Goal: Task Accomplishment & Management: Manage account settings

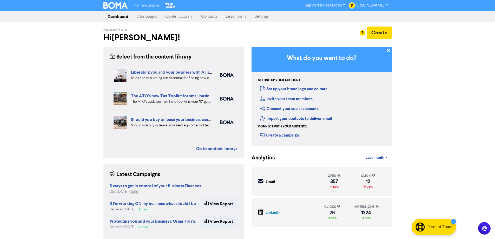
click at [158, 17] on link "Campaigns" at bounding box center [147, 16] width 29 height 10
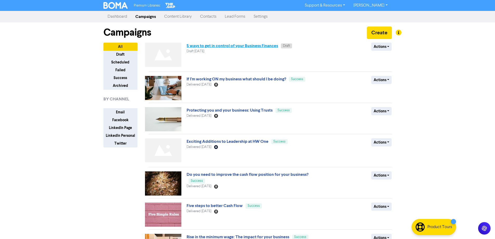
click at [260, 47] on link "5 ways to get in control of your Business Finances" at bounding box center [233, 45] width 92 height 5
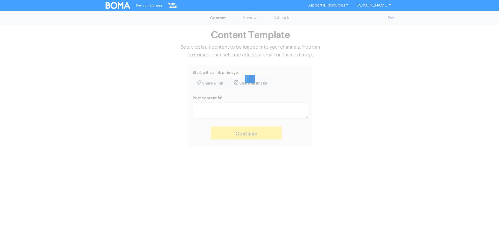
type textarea "x"
type textarea "We’ve got 5 simple ways to get more from your finances – by embracing the lates…"
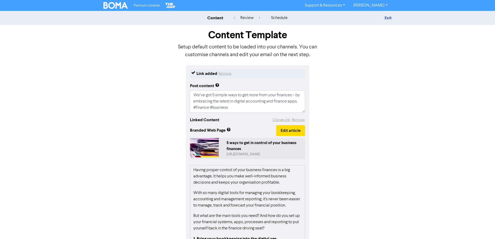
scroll to position [26, 0]
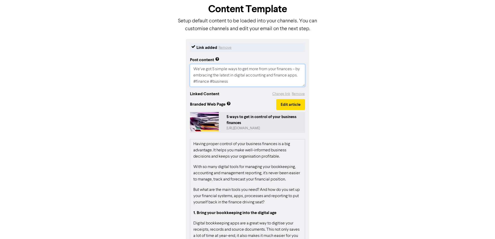
click at [269, 84] on textarea "We’ve got 5 simple ways to get more from your finances – by embracing the lates…" at bounding box center [247, 75] width 115 height 22
type textarea "x"
type textarea "We’ve got 5 simple ways to get more from your finances – by embracing the lates…"
type textarea "x"
type textarea "We’ve got 5 simple ways to get more from your finances – by embracing the lates…"
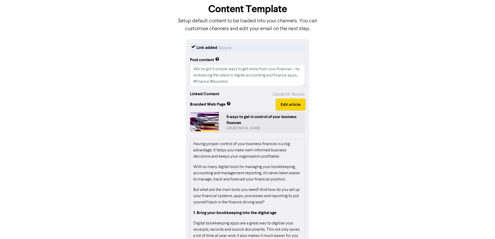
click at [295, 110] on button "Edit article" at bounding box center [290, 104] width 29 height 11
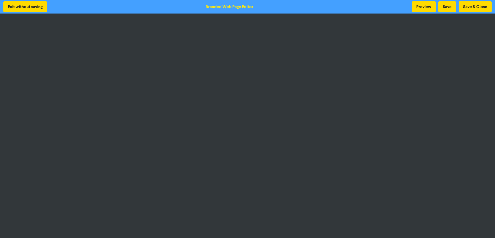
scroll to position [1, 0]
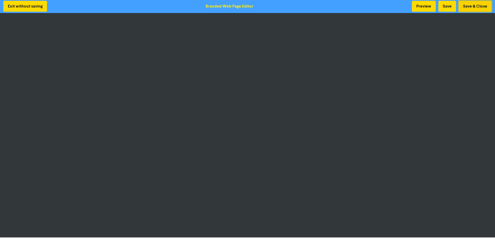
click at [471, 7] on button "Save & Close" at bounding box center [475, 6] width 33 height 11
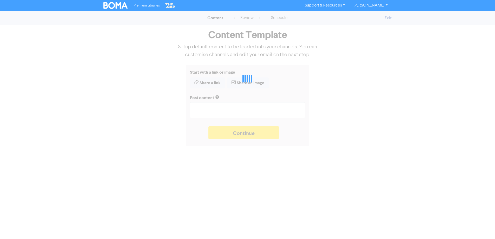
type textarea "x"
type textarea "We’ve got 5 simple ways to get more from your finances – by embracing the lates…"
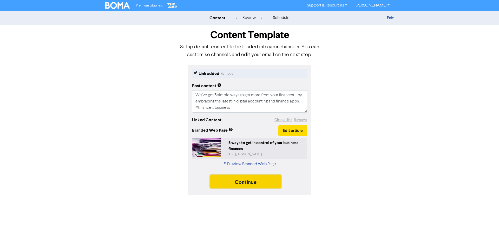
click at [255, 180] on button "Continue" at bounding box center [245, 181] width 71 height 13
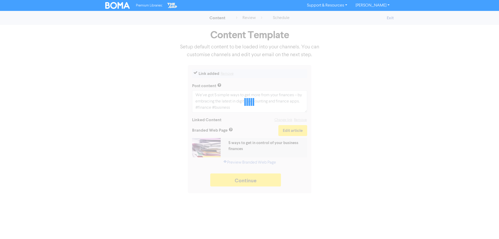
type textarea "x"
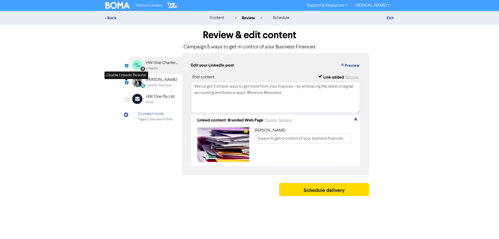
click at [125, 83] on input "checkbox" at bounding box center [126, 82] width 3 height 3
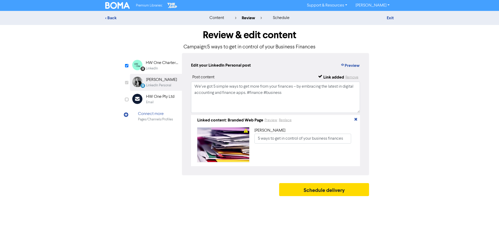
checkbox input "false"
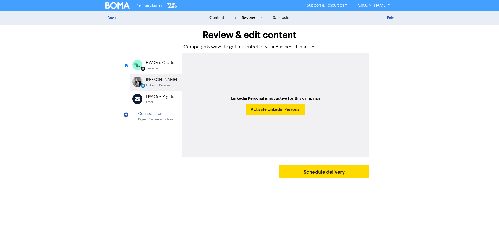
click at [152, 65] on div "HW One Chartered Accountants" at bounding box center [162, 63] width 33 height 6
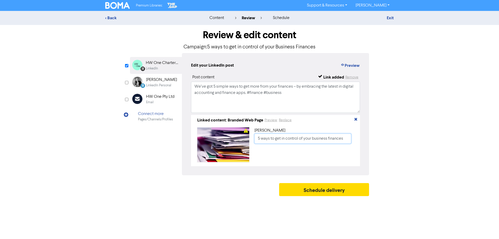
drag, startPoint x: 315, startPoint y: 140, endPoint x: 319, endPoint y: 147, distance: 8.9
click at [315, 140] on input "5 ways to get in control of your business finances" at bounding box center [303, 139] width 97 height 10
click at [330, 139] on input "5 ways to get in control of your Business finances" at bounding box center [303, 139] width 97 height 10
type input "5 ways to get in control of your Business Finances"
click at [325, 192] on button "Schedule delivery" at bounding box center [324, 189] width 90 height 13
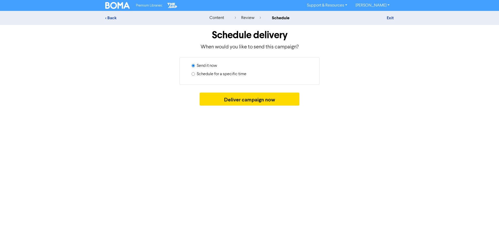
click at [208, 74] on label "Schedule for a specific time" at bounding box center [222, 74] width 50 height 6
click at [195, 74] on input "Schedule for a specific time" at bounding box center [193, 73] width 3 height 3
radio input "true"
radio input "false"
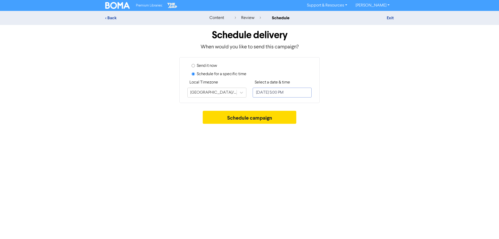
click at [278, 96] on input "[DATE] 5:00 PM" at bounding box center [282, 93] width 59 height 10
select select "8"
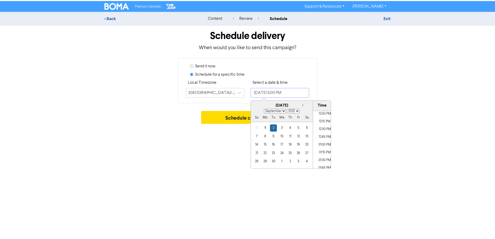
scroll to position [349, 0]
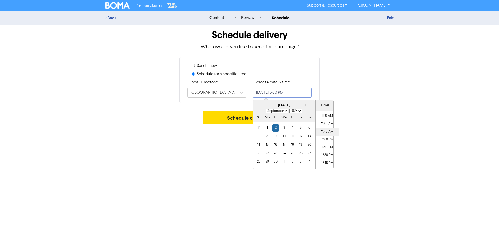
click at [331, 133] on li "11:45 AM" at bounding box center [327, 132] width 23 height 8
type input "[DATE] 11:45 AM"
click at [403, 132] on div "Premium Libraries: Support & Resources Video Tutorials FAQ & Guides Marketing E…" at bounding box center [249, 119] width 499 height 239
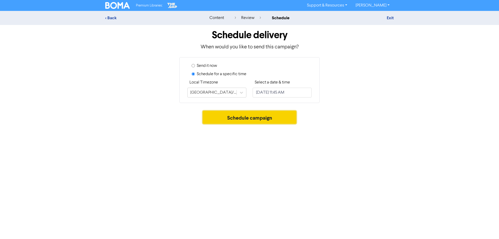
click at [269, 118] on button "Schedule campaign" at bounding box center [250, 117] width 94 height 13
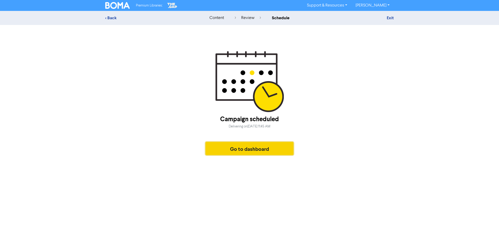
click at [270, 147] on button "Go to dashboard" at bounding box center [250, 148] width 88 height 13
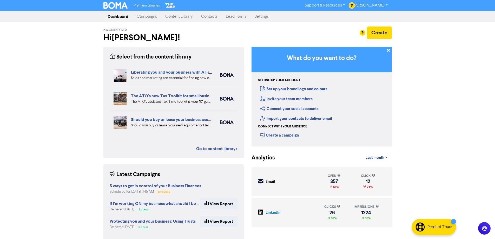
click at [178, 36] on h2 "Hi [PERSON_NAME] !" at bounding box center [173, 38] width 140 height 10
click at [251, 38] on div "Create" at bounding box center [322, 36] width 148 height 18
click at [177, 19] on link "Content Library" at bounding box center [179, 16] width 36 height 10
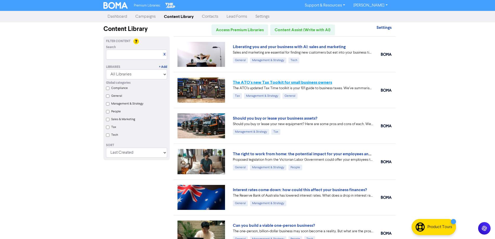
click at [298, 83] on link "The ATO's new Tax Toolkit for small business owners" at bounding box center [282, 82] width 99 height 5
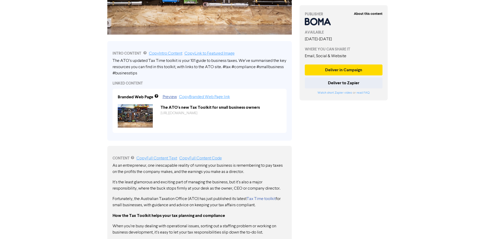
scroll to position [156, 0]
